Goal: Find specific page/section: Find specific page/section

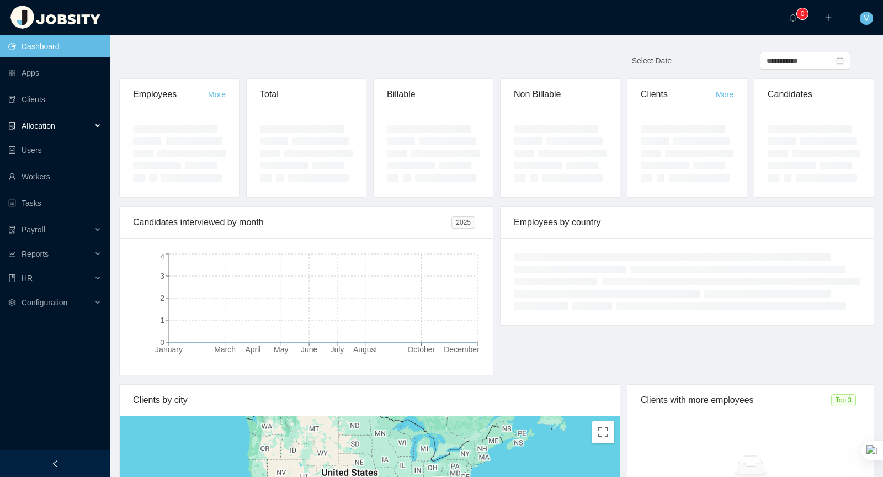
click at [83, 131] on div "Allocation" at bounding box center [55, 126] width 110 height 22
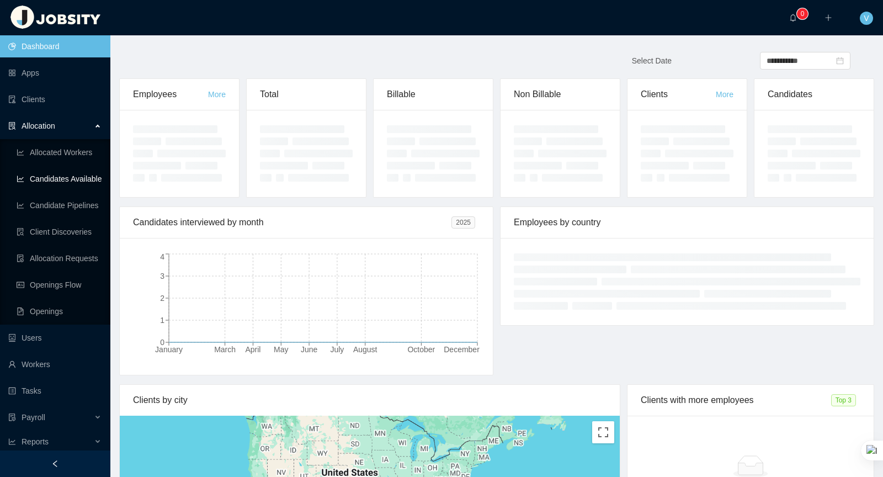
click at [75, 178] on link "Candidates Available" at bounding box center [59, 179] width 85 height 22
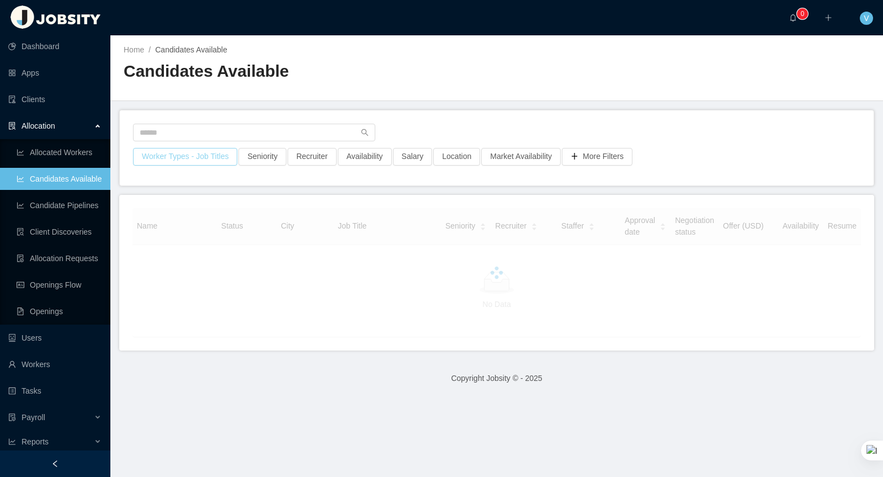
click at [177, 157] on button "Worker Types - Job Titles" at bounding box center [185, 157] width 104 height 18
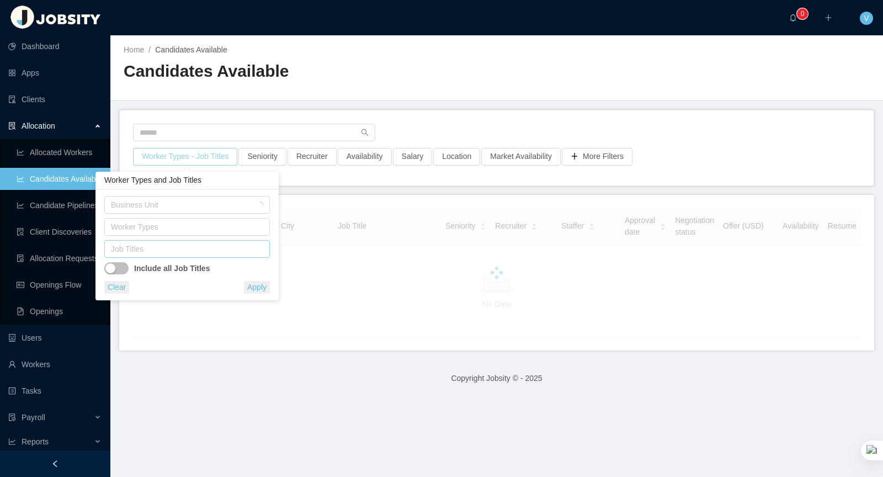
click at [160, 245] on div "Job Titles" at bounding box center [184, 248] width 147 height 11
type input "****"
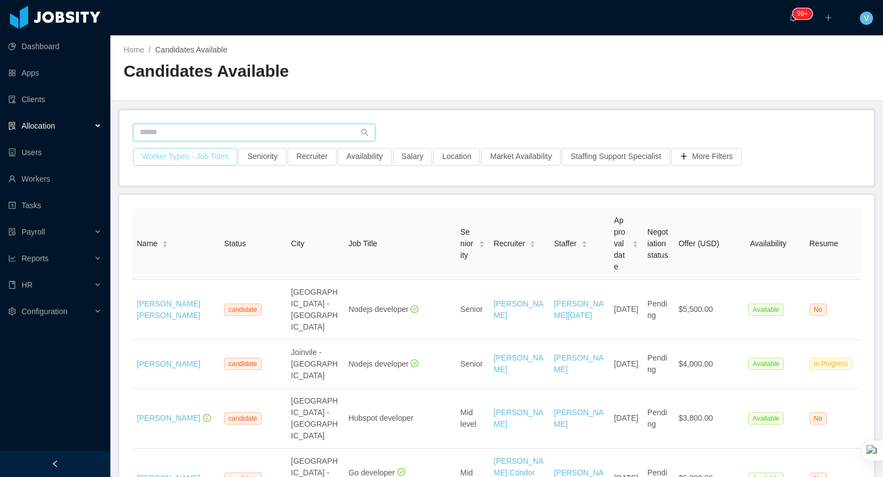
drag, startPoint x: 207, startPoint y: 132, endPoint x: 144, endPoint y: 154, distance: 67.0
click at [207, 132] on input "text" at bounding box center [254, 133] width 242 height 18
click at [171, 158] on button "Worker Types - Job Titles" at bounding box center [185, 157] width 104 height 18
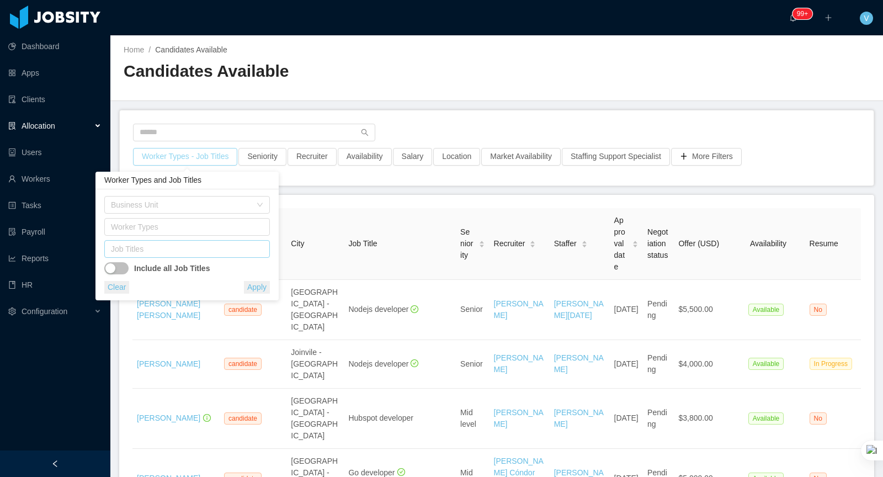
click at [147, 249] on div "Job Titles" at bounding box center [184, 248] width 147 height 11
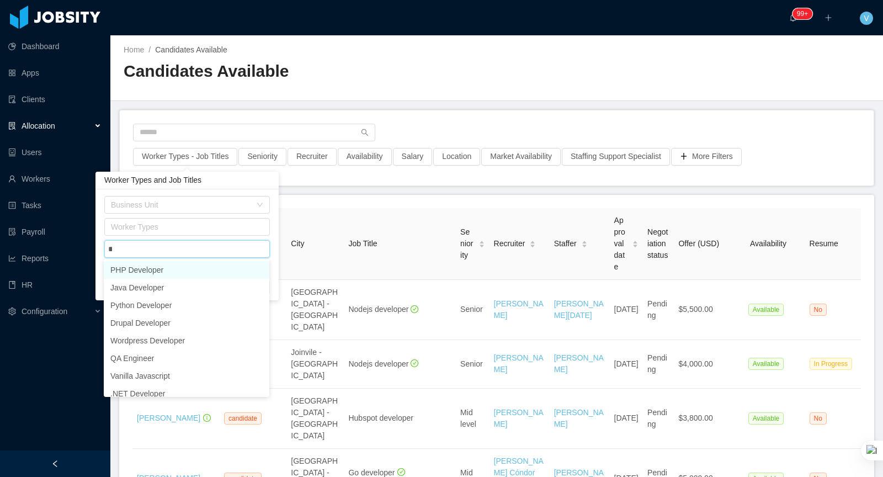
type input "****"
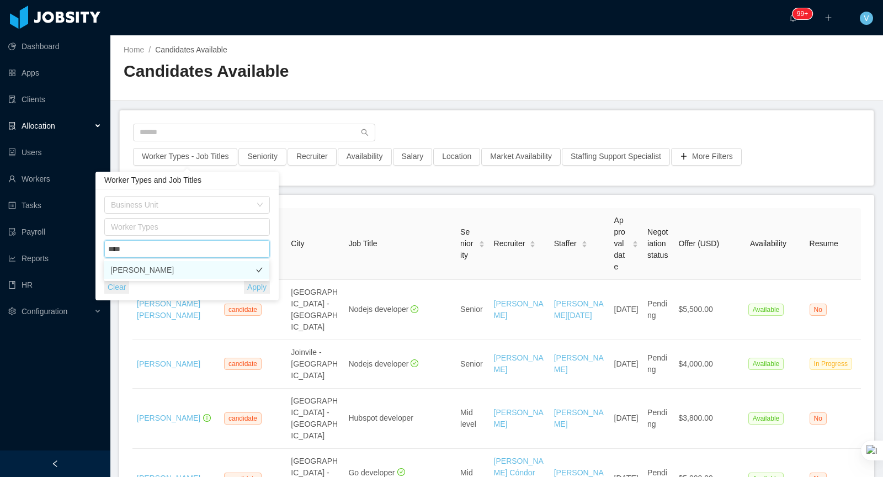
click at [141, 272] on li "[PERSON_NAME]" at bounding box center [187, 270] width 166 height 18
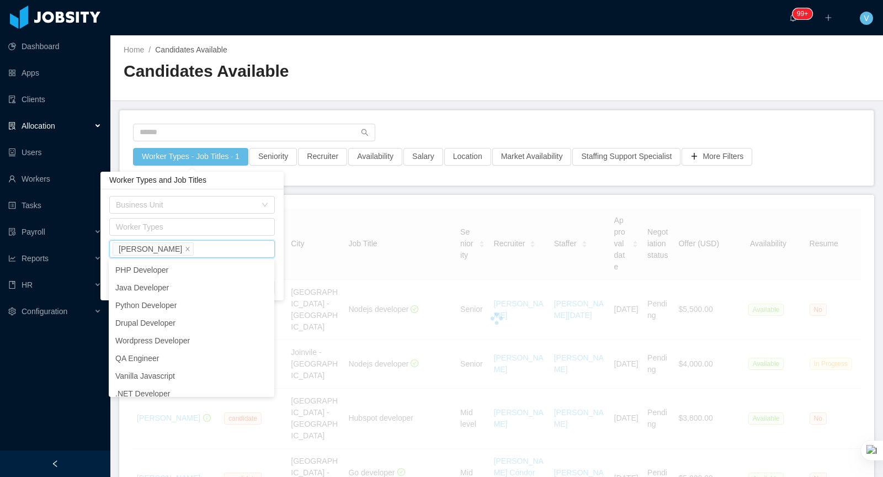
click at [279, 289] on div "Business Unit Worker Types Job Titles Ruby Developer Include all Job Titles Cle…" at bounding box center [191, 244] width 183 height 111
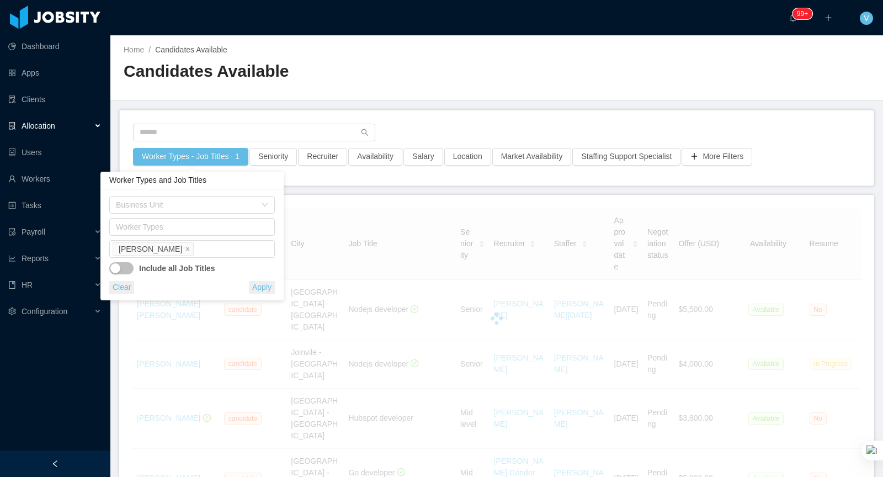
click at [262, 289] on button "Apply" at bounding box center [262, 287] width 26 height 13
